Goal: Information Seeking & Learning: Learn about a topic

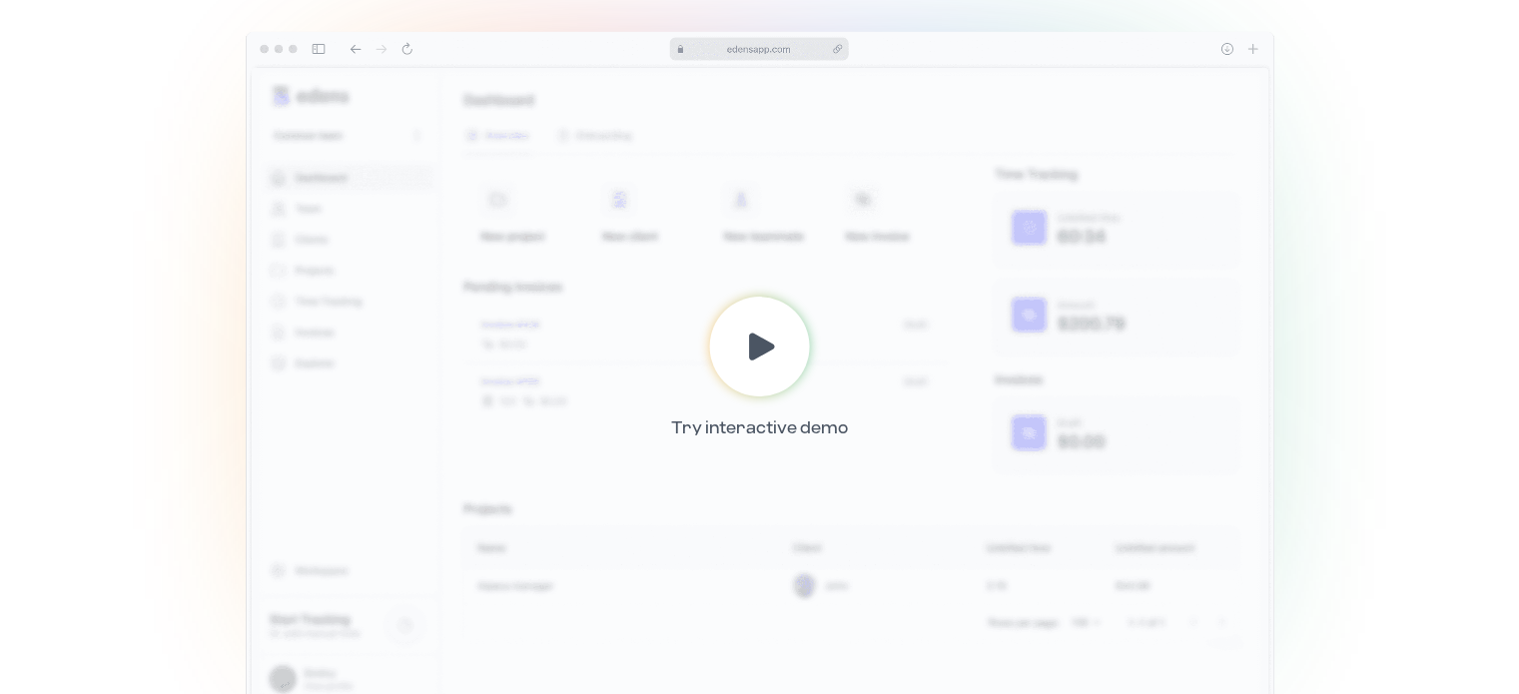
scroll to position [499, 0]
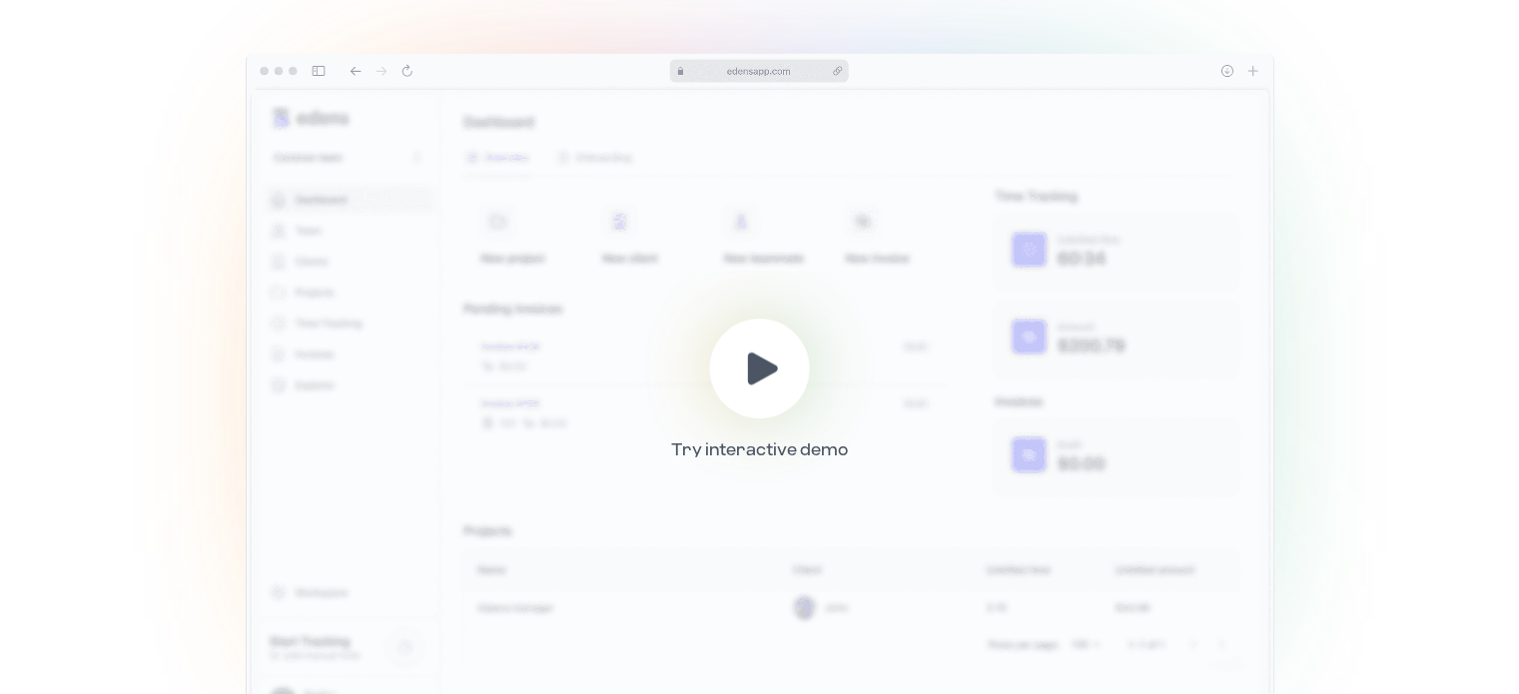
click at [775, 356] on icon at bounding box center [762, 368] width 47 height 47
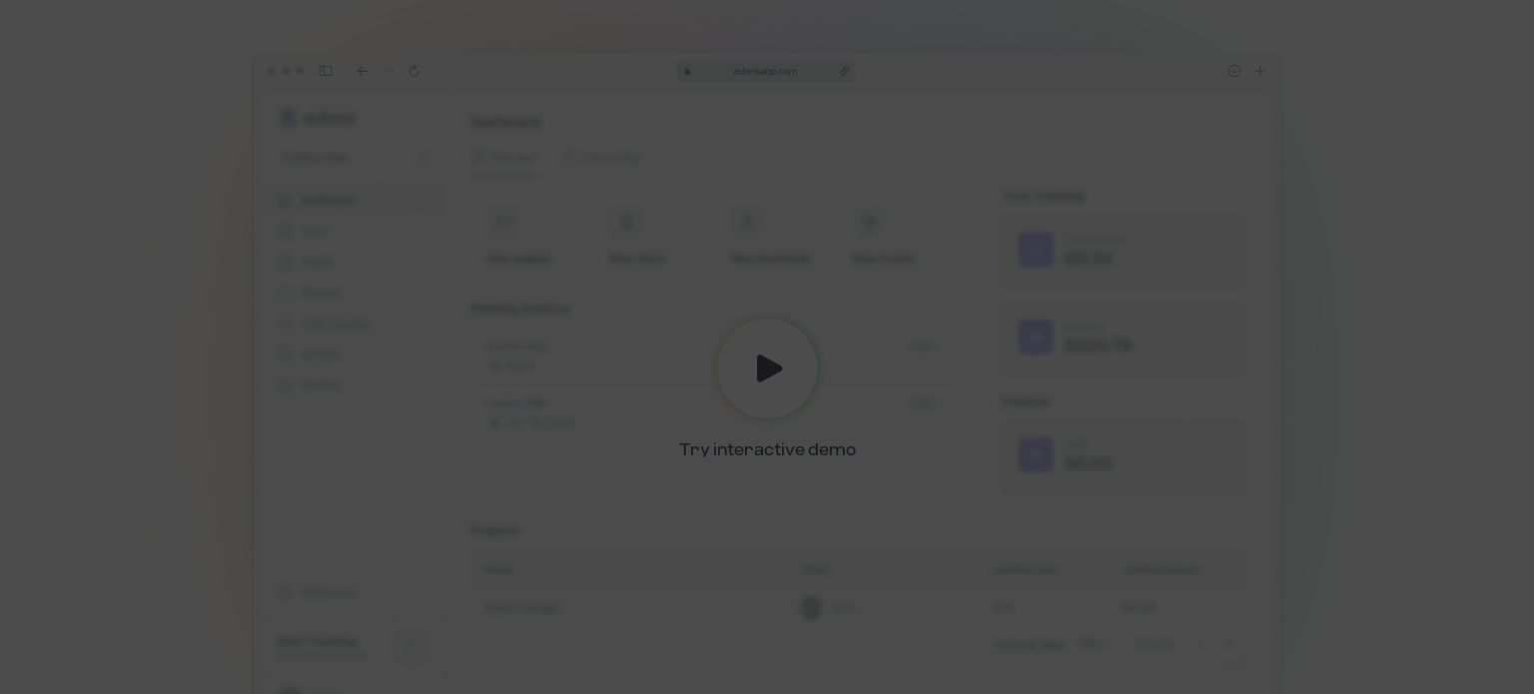
click at [1446, 521] on div at bounding box center [767, 347] width 1534 height 694
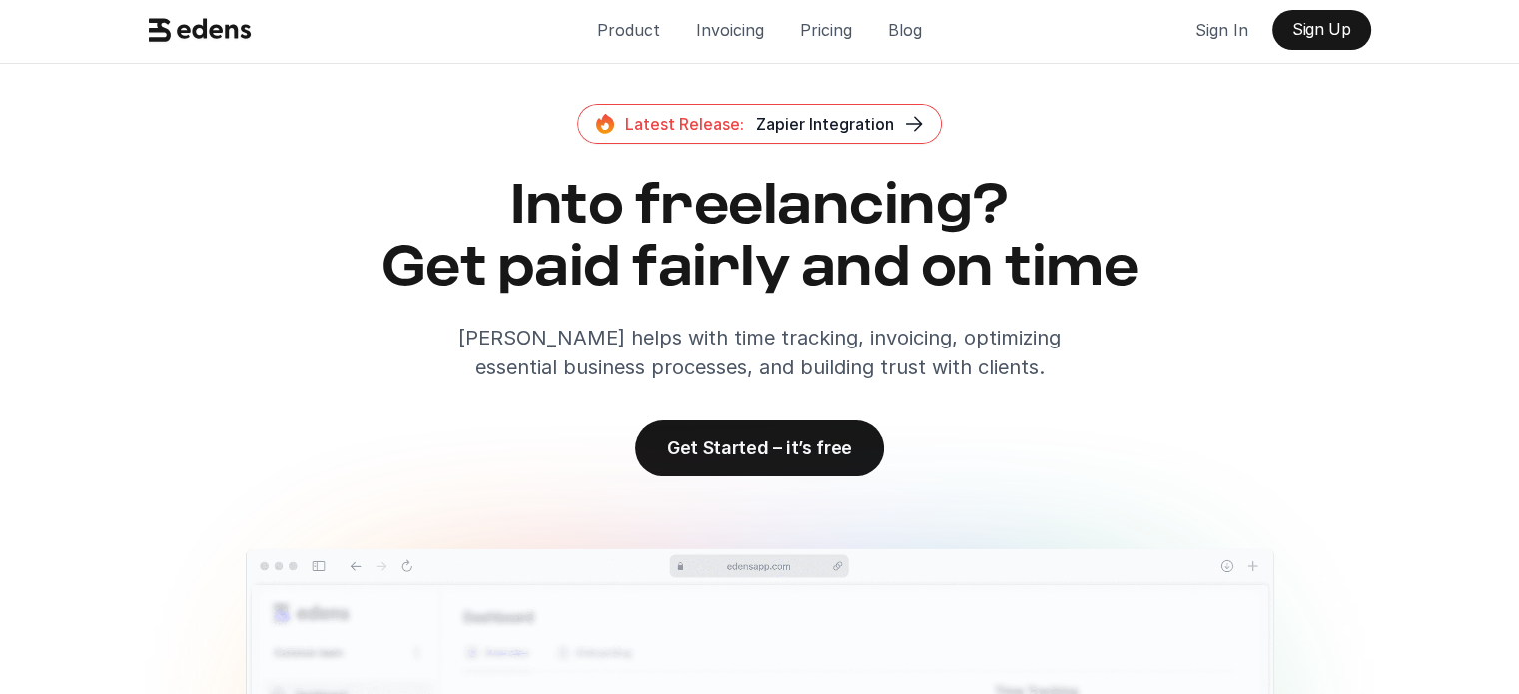
scroll to position [0, 0]
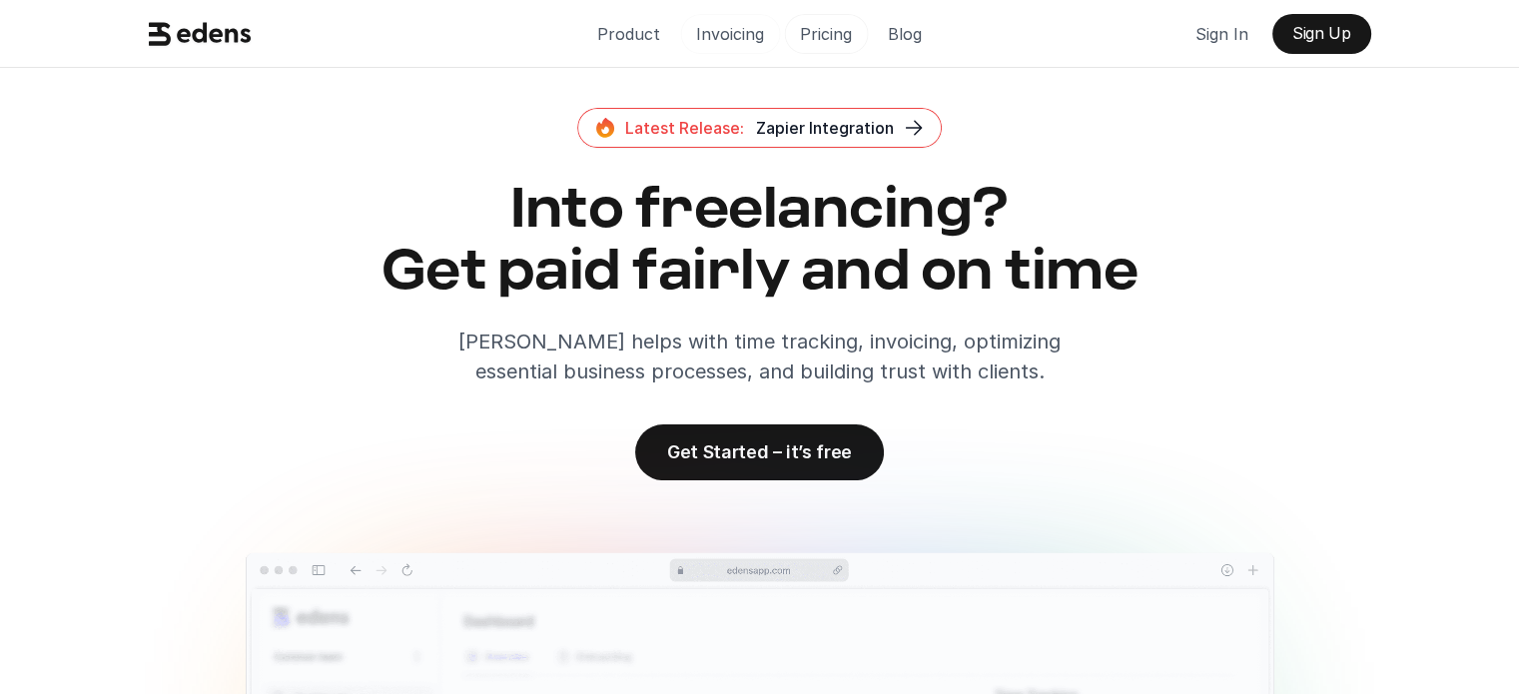
click at [811, 36] on p "Pricing" at bounding box center [826, 34] width 52 height 30
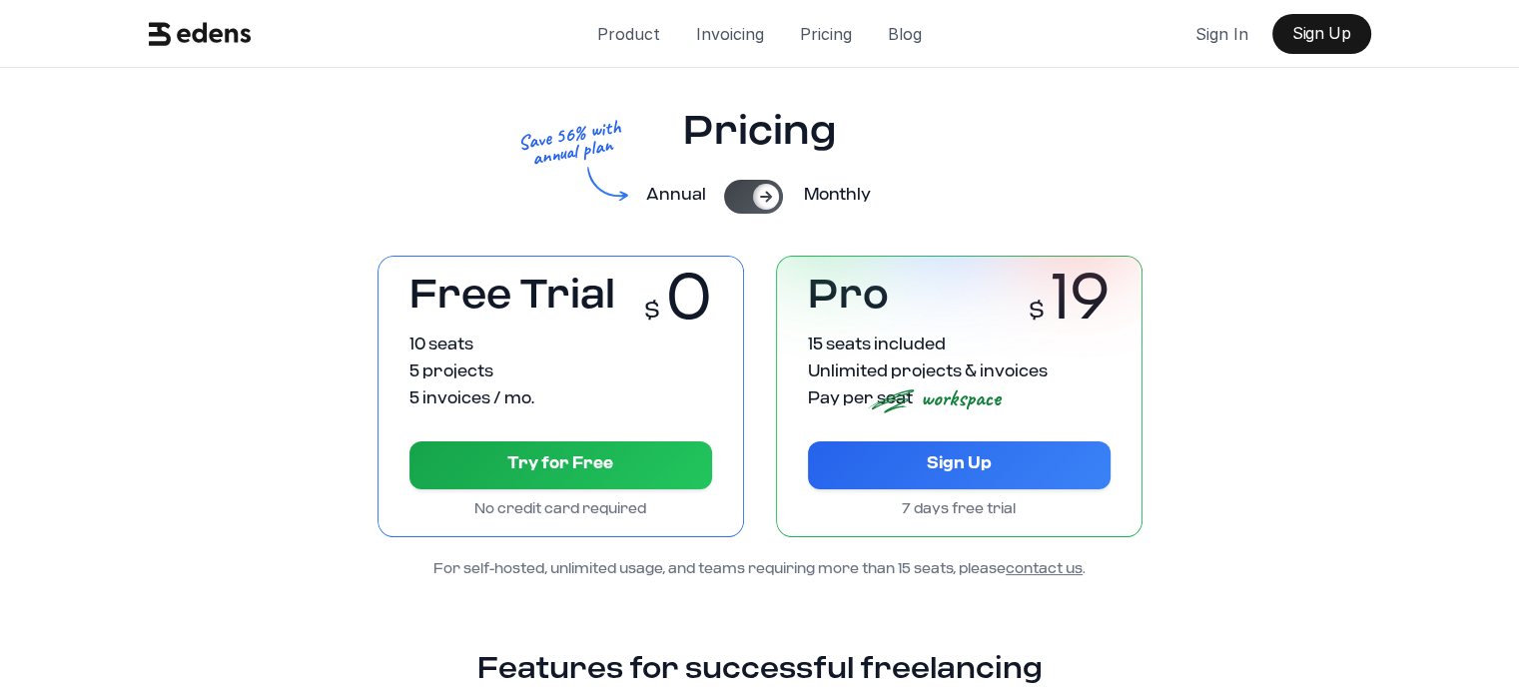
drag, startPoint x: 1061, startPoint y: 297, endPoint x: 1153, endPoint y: 296, distance: 92.9
click at [1153, 296] on div "Free Trial $ 0 10 seats 5 projects 5 invoices / mo. Try for Free No credit card…" at bounding box center [760, 397] width 1270 height 282
click at [753, 205] on div at bounding box center [766, 197] width 26 height 26
click at [753, 205] on div at bounding box center [741, 197] width 26 height 26
click at [753, 205] on div at bounding box center [766, 197] width 26 height 26
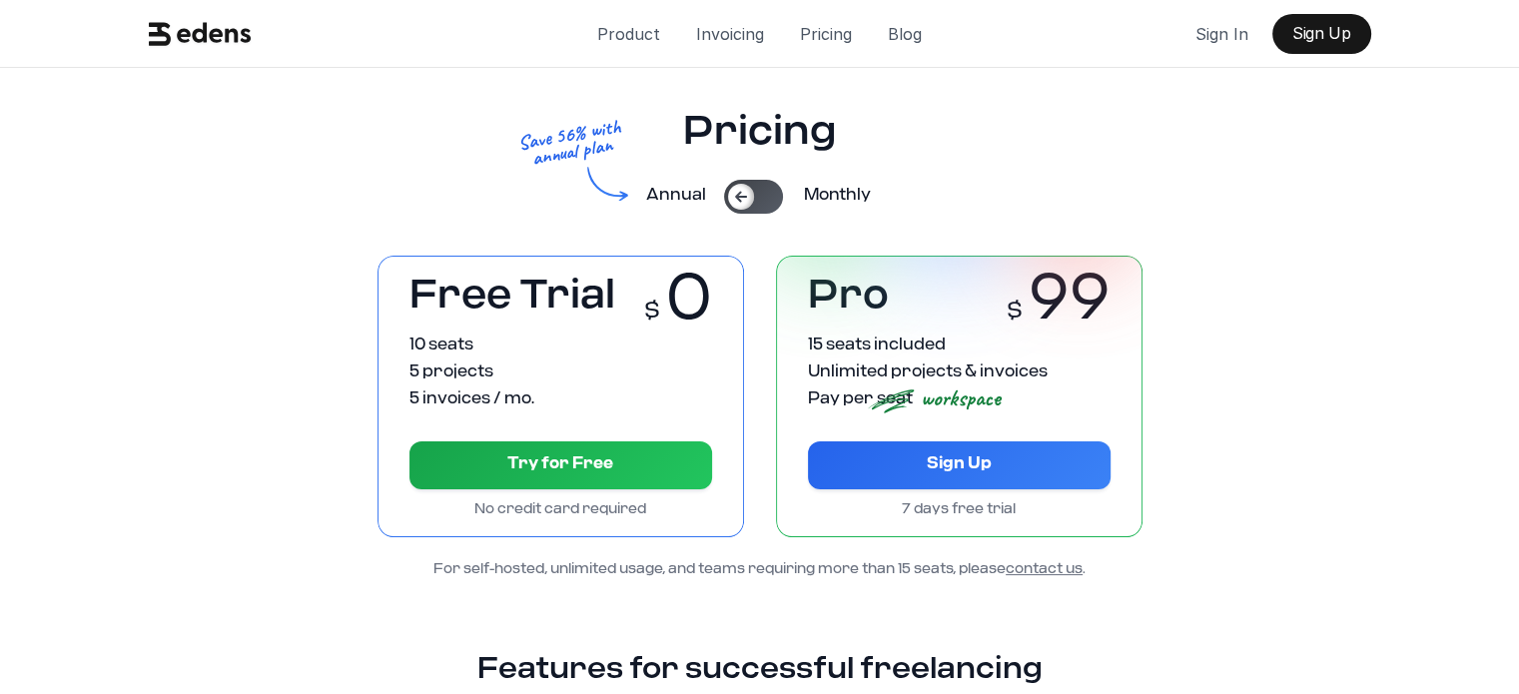
click at [763, 201] on div at bounding box center [753, 197] width 59 height 34
click at [753, 203] on div at bounding box center [766, 197] width 26 height 26
click at [753, 203] on div at bounding box center [741, 197] width 26 height 26
click at [727, 36] on p "Invoicing" at bounding box center [730, 34] width 68 height 30
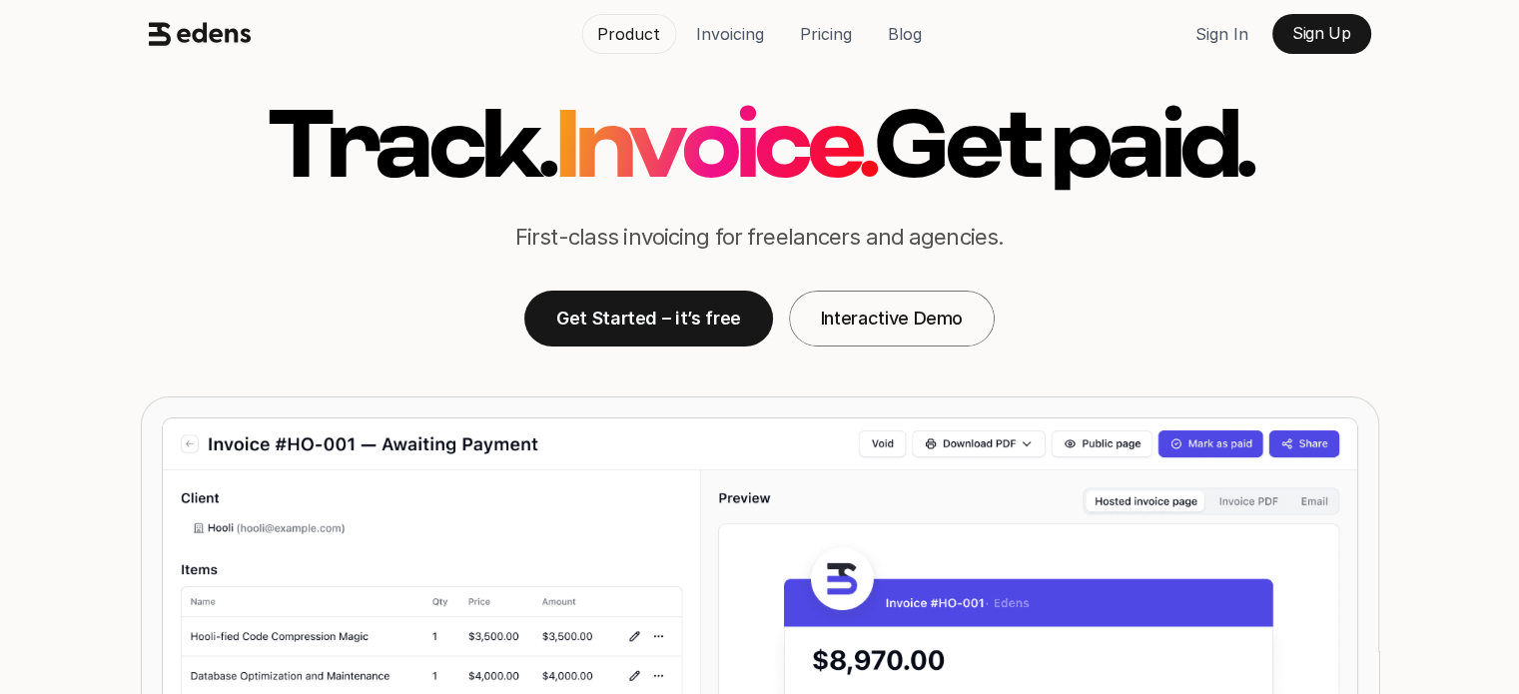
click at [637, 35] on p "Product" at bounding box center [628, 34] width 63 height 30
